Goal: Obtain resource: Obtain resource

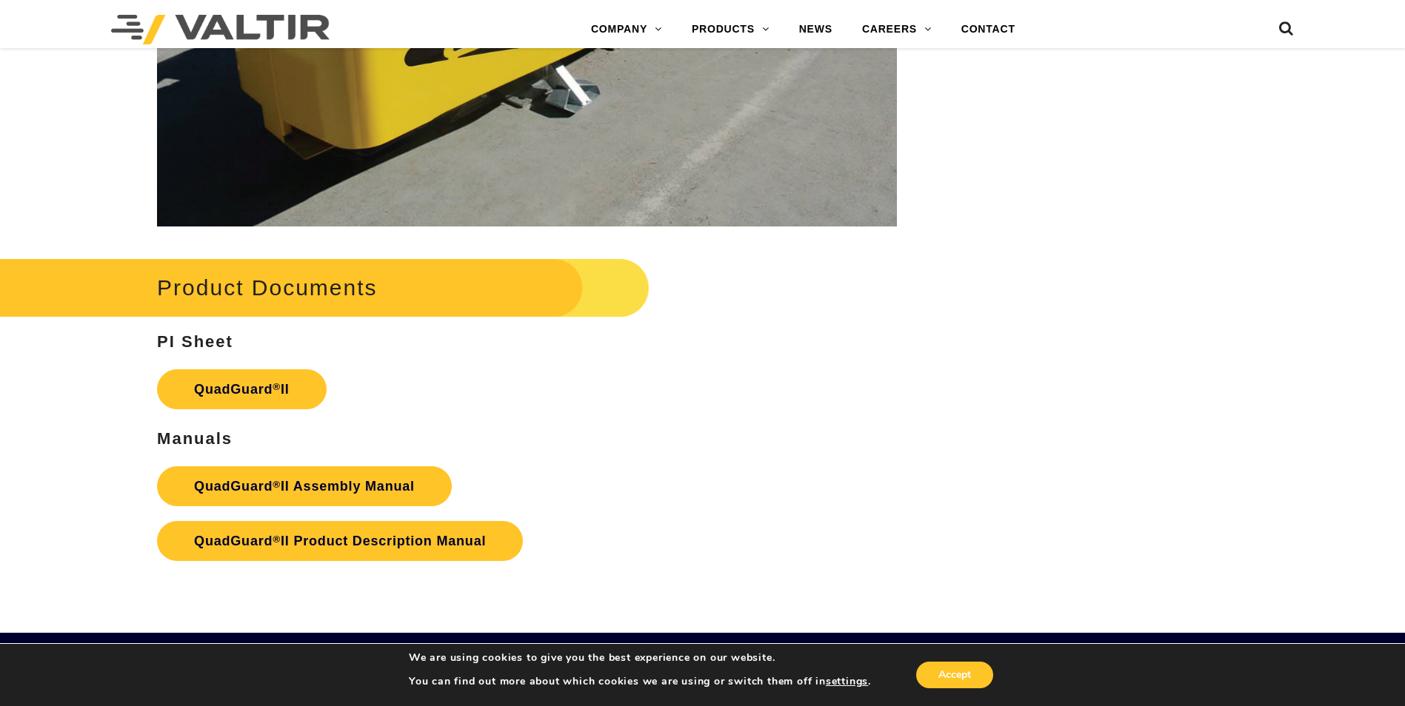
scroll to position [2740, 0]
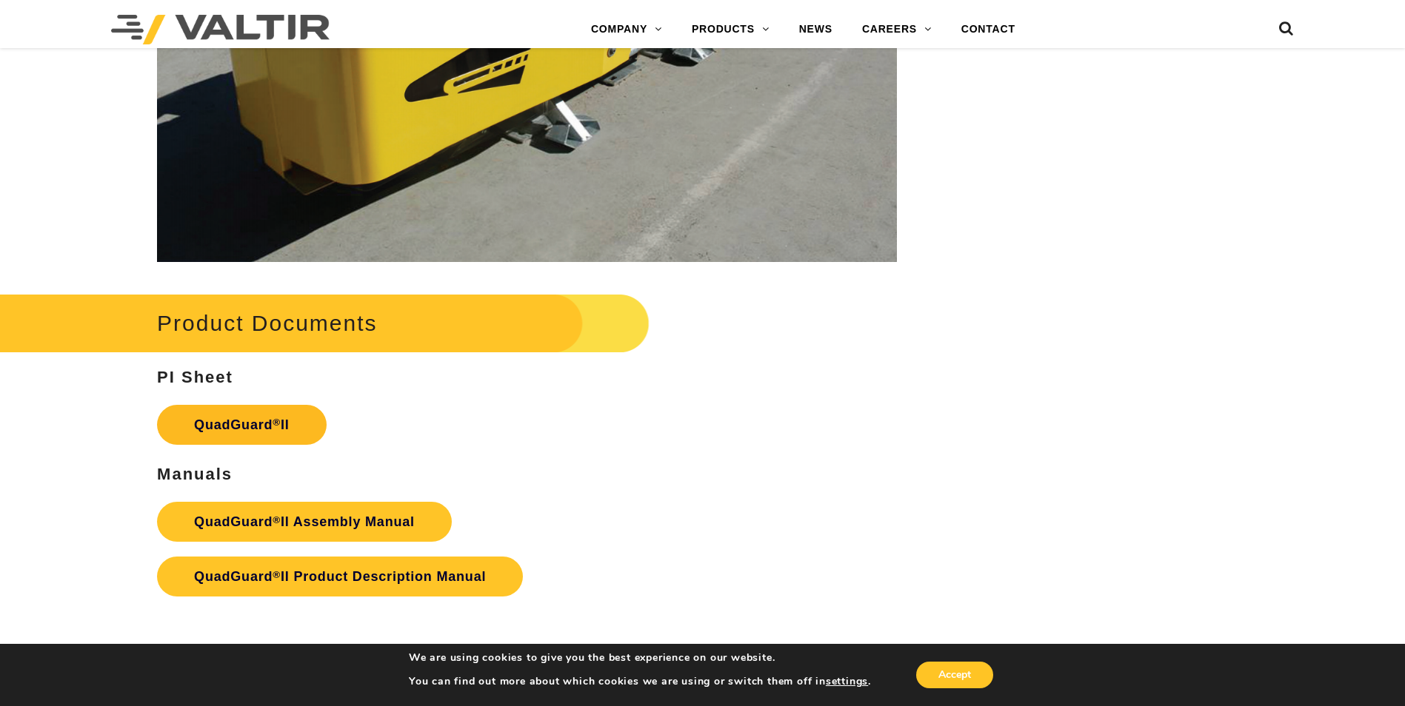
click at [220, 405] on link "QuadGuard ® II" at bounding box center [242, 425] width 170 height 40
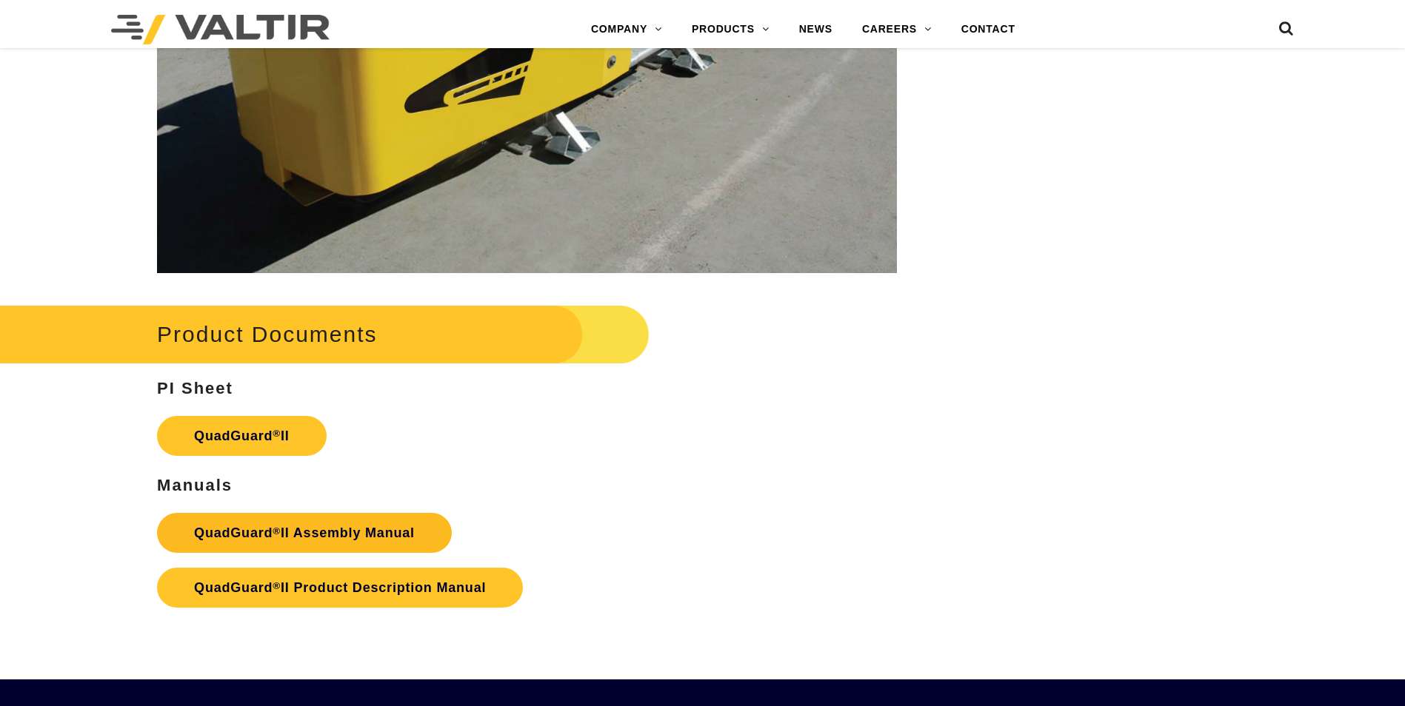
scroll to position [2740, 0]
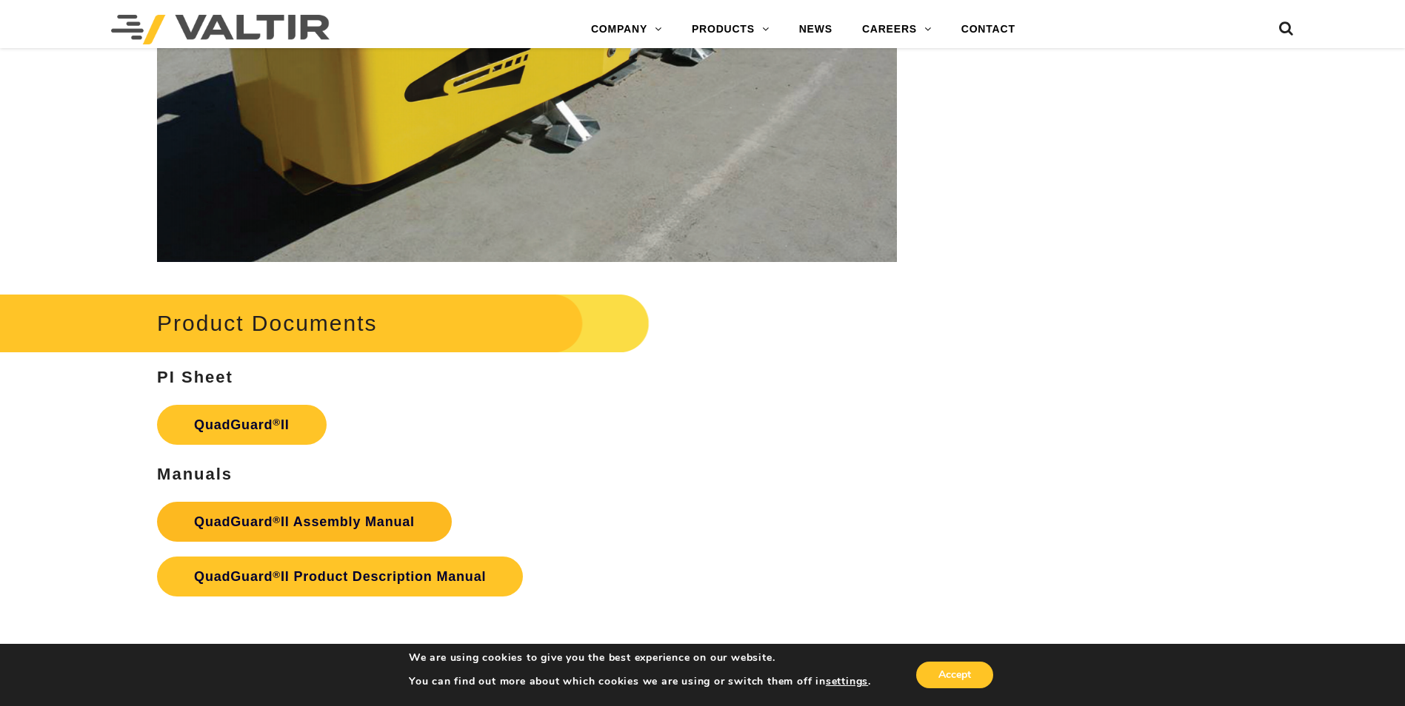
click at [344, 515] on strong "QuadGuard ® II Assembly Manual" at bounding box center [304, 522] width 221 height 15
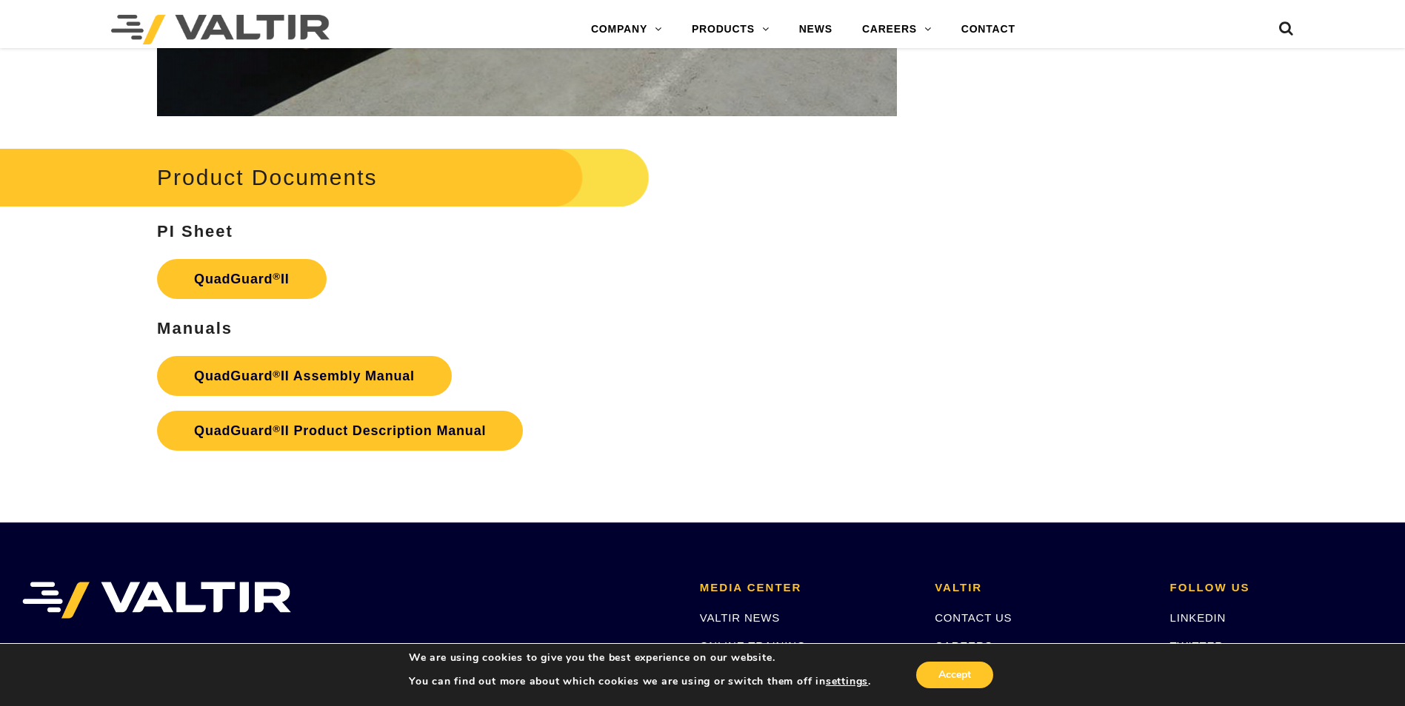
scroll to position [2907, 0]
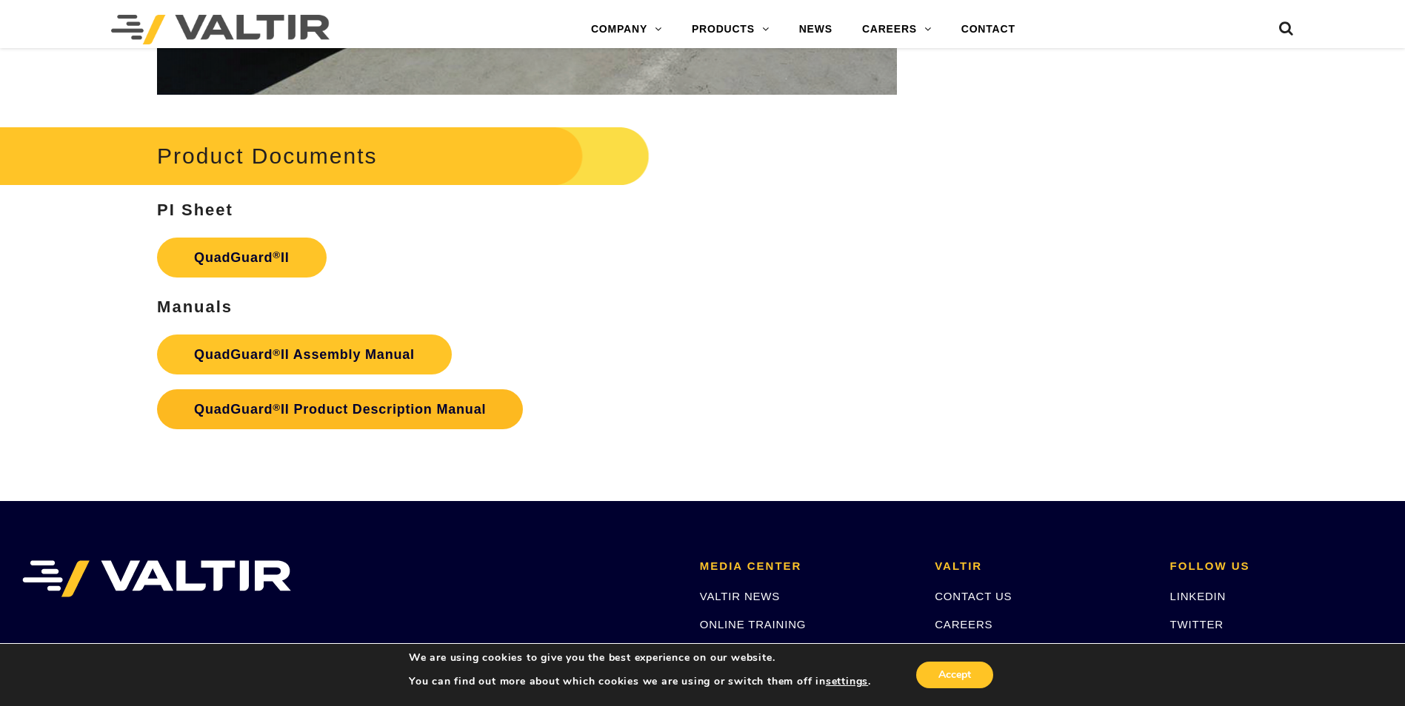
click at [355, 402] on strong "QuadGuard ® II Product Description Manual" at bounding box center [340, 409] width 292 height 15
